Goal: Navigation & Orientation: Find specific page/section

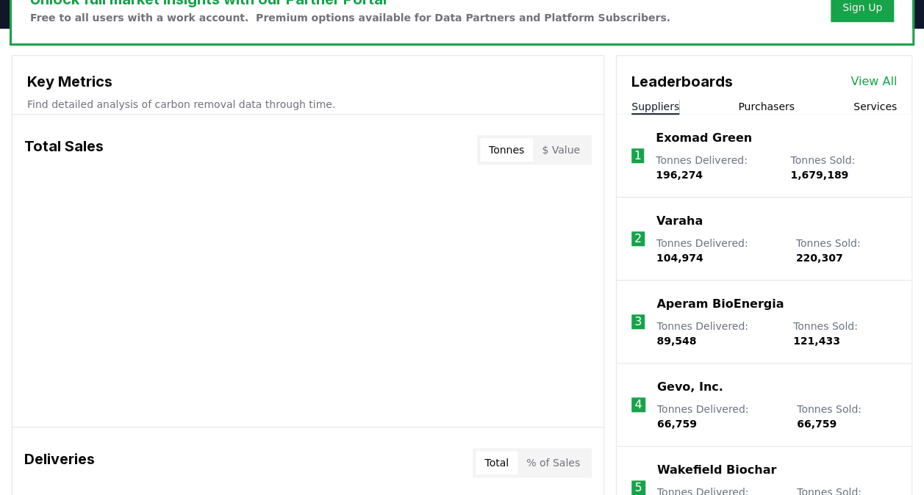
scroll to position [485, 0]
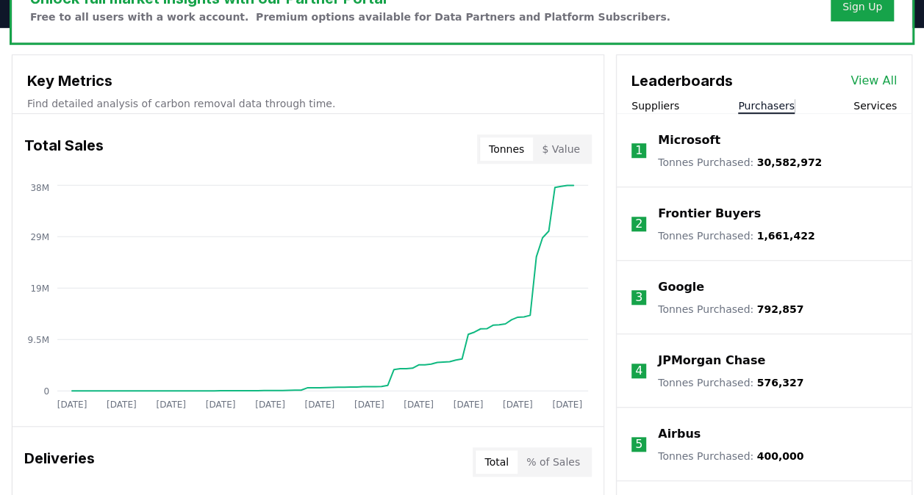
click at [762, 102] on button "Purchasers" at bounding box center [766, 106] width 57 height 15
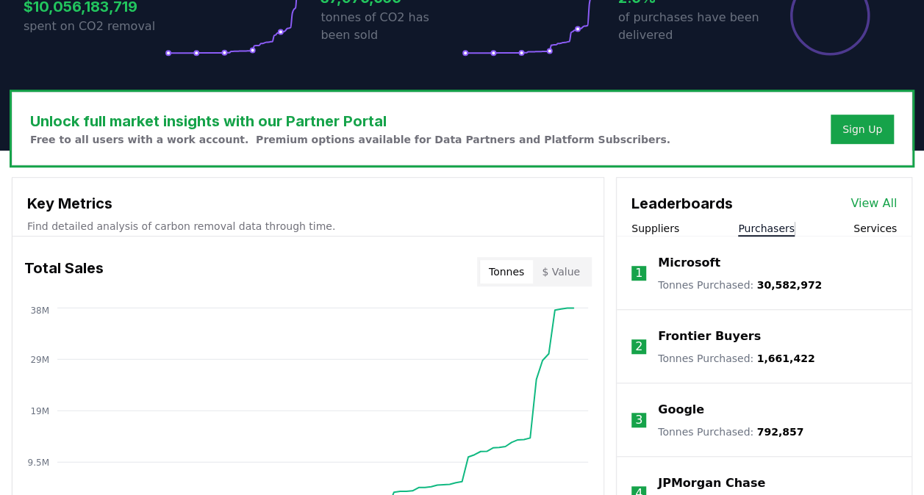
scroll to position [363, 0]
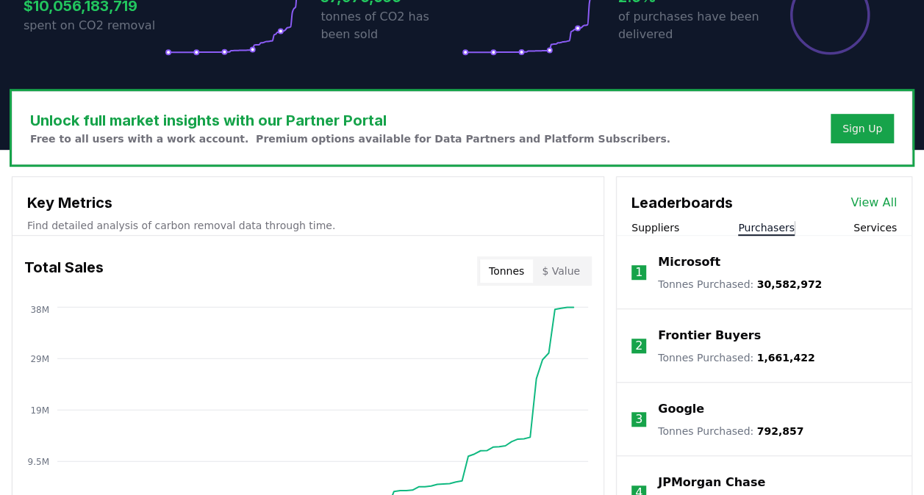
click at [867, 196] on link "View All" at bounding box center [874, 203] width 46 height 18
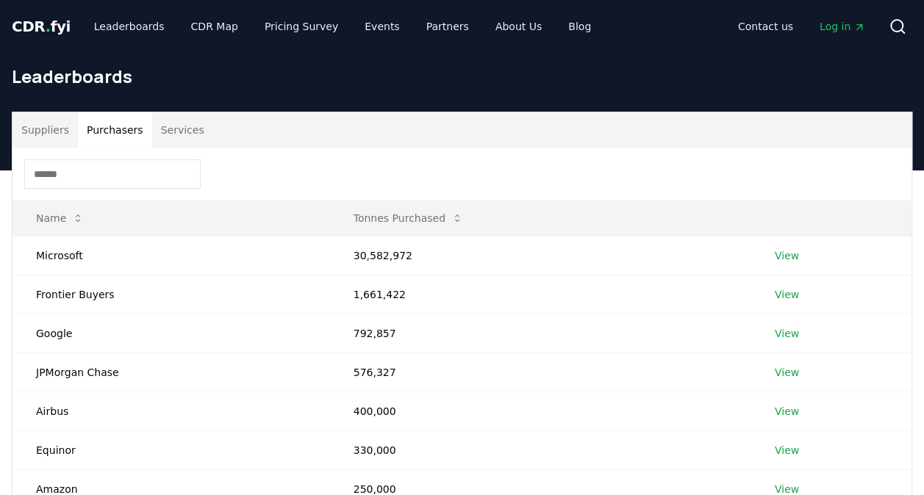
click at [127, 128] on button "Purchasers" at bounding box center [115, 129] width 74 height 35
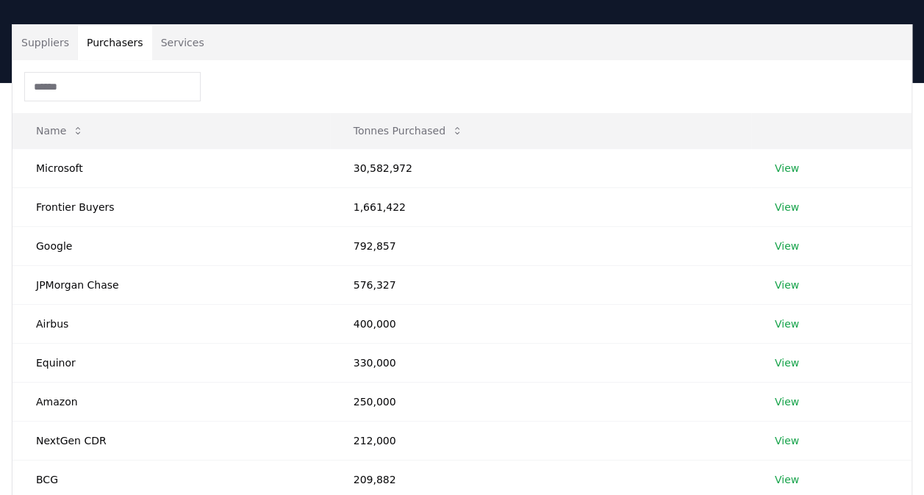
scroll to position [88, 0]
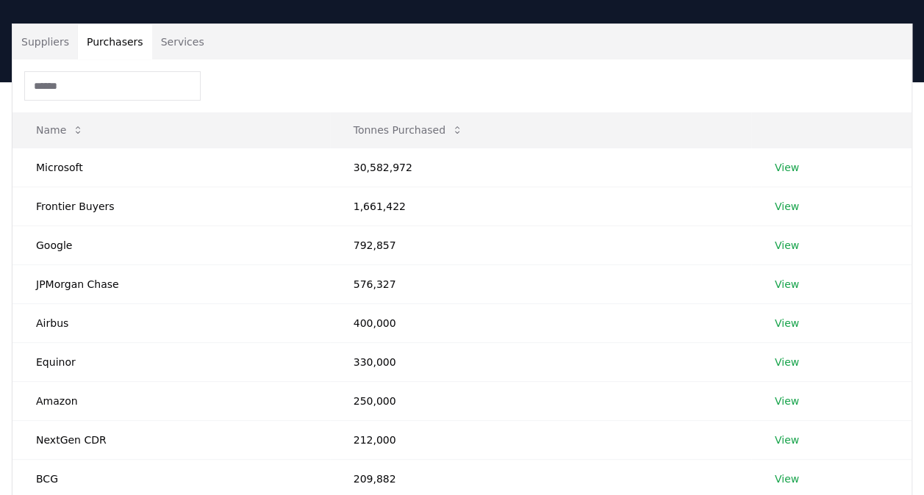
click at [788, 164] on link "View" at bounding box center [787, 167] width 24 height 15
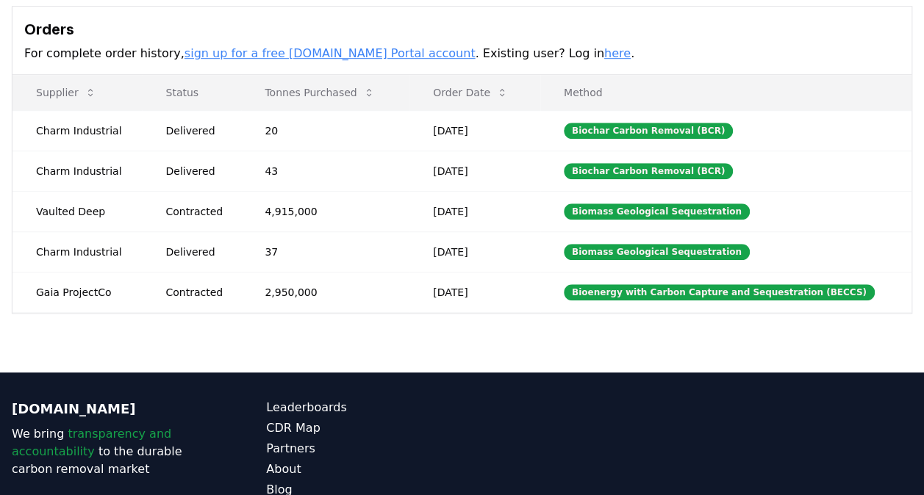
scroll to position [432, 0]
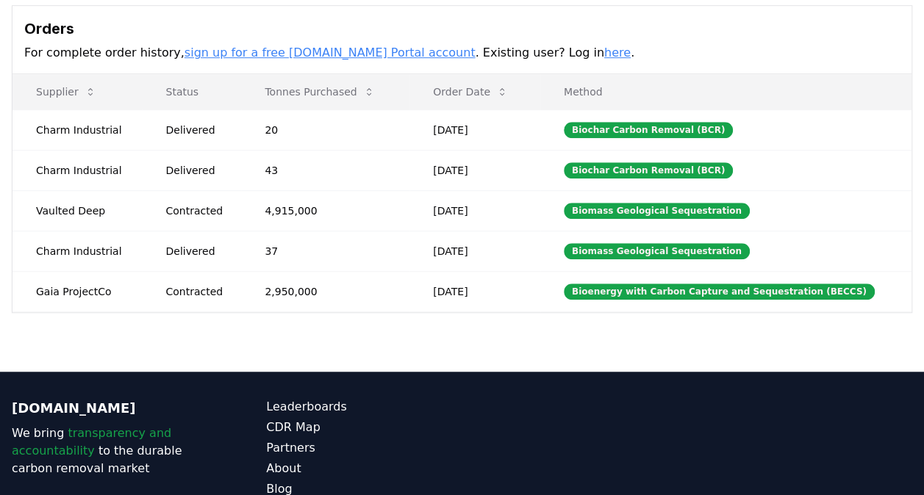
click at [604, 51] on link "here" at bounding box center [617, 53] width 26 height 14
click at [326, 50] on link "sign up for a free [DOMAIN_NAME] Portal account" at bounding box center [330, 53] width 291 height 14
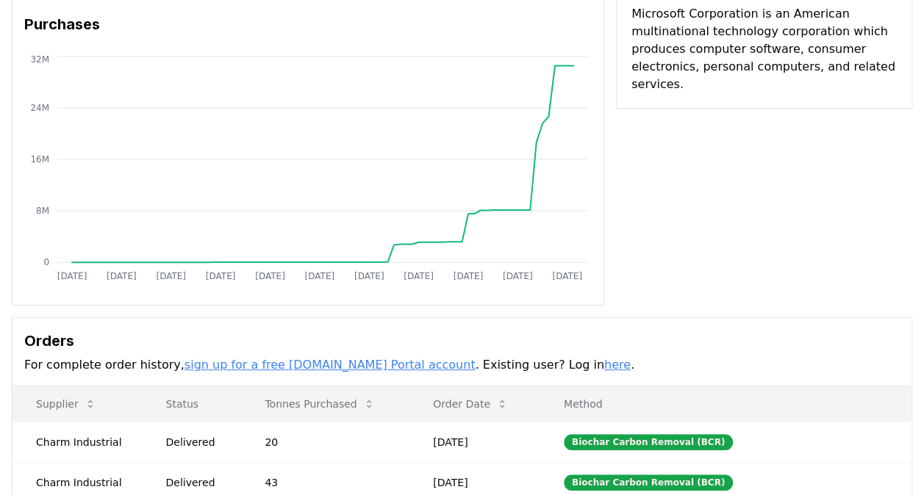
scroll to position [118, 0]
